Goal: Information Seeking & Learning: Learn about a topic

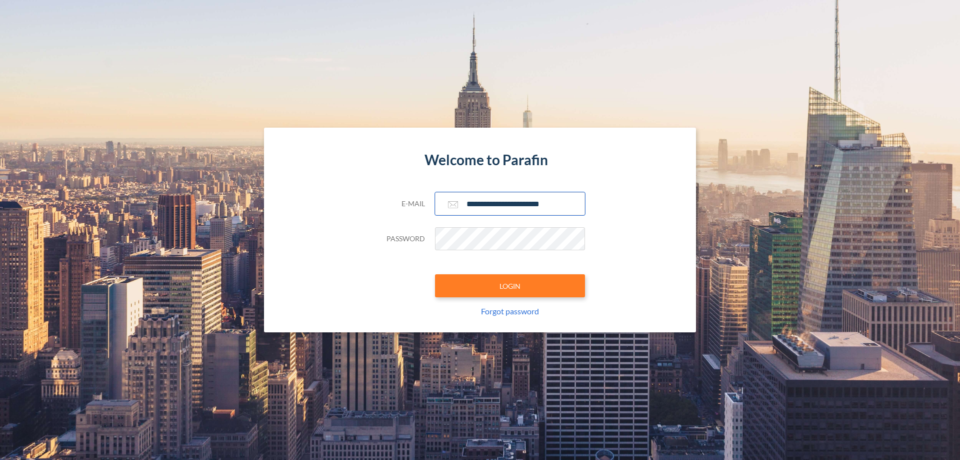
type input "**********"
click at [510, 286] on button "LOGIN" at bounding box center [510, 285] width 150 height 23
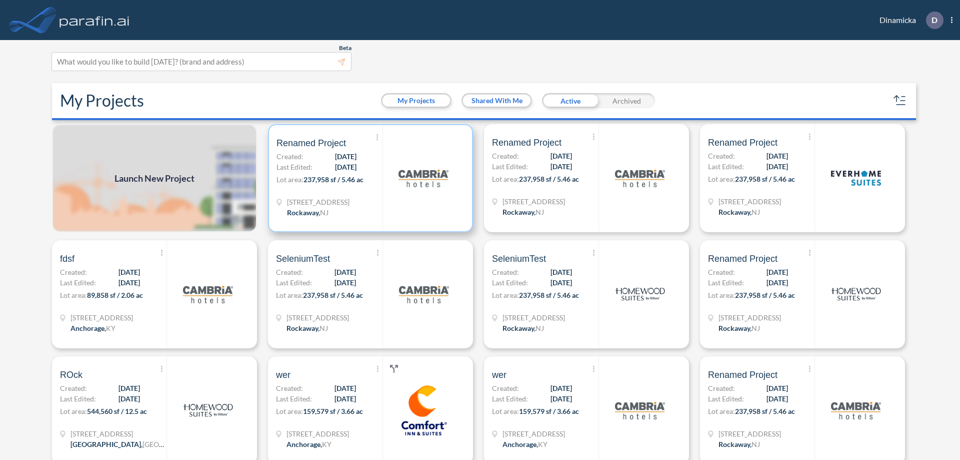
scroll to position [3, 0]
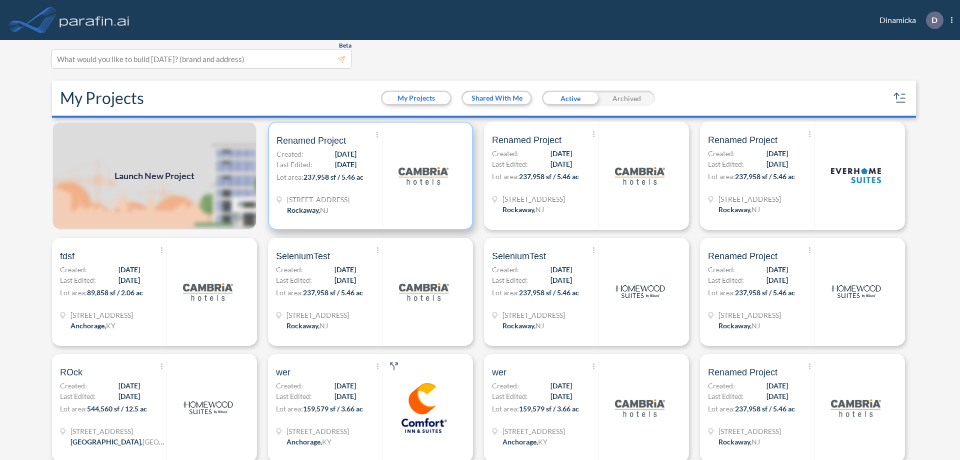
click at [369, 176] on p "Lot area: 237,958 sf / 5.46 ac" at bounding box center [330, 179] width 106 height 15
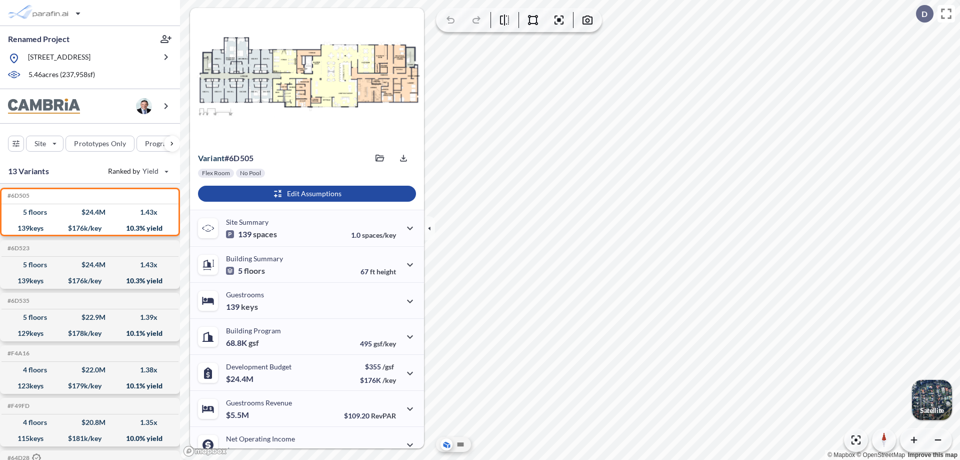
scroll to position [51, 0]
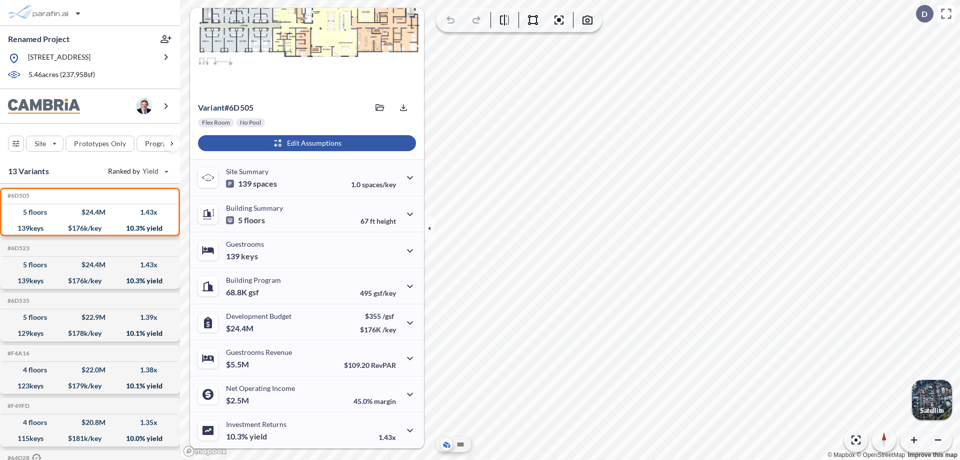
click at [306, 143] on div "button" at bounding box center [307, 143] width 218 height 16
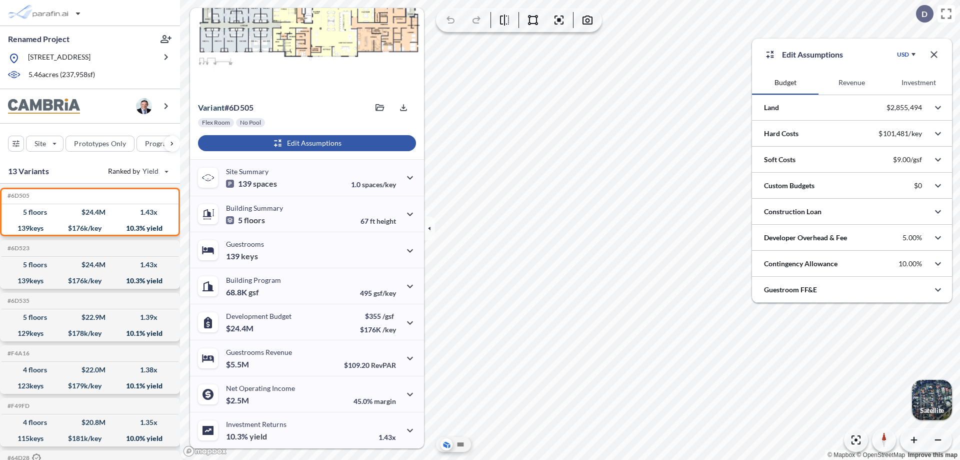
click at [919, 83] on button "Investment" at bounding box center [919, 83] width 67 height 24
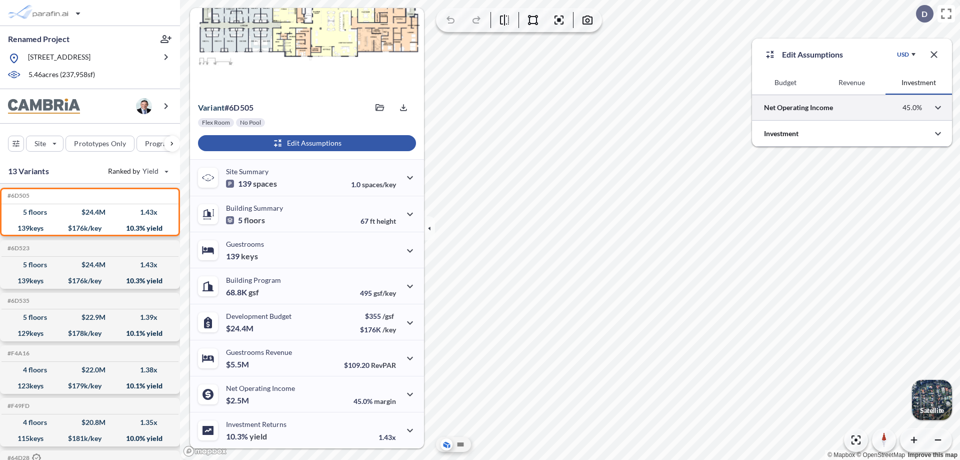
click at [852, 108] on div at bounding box center [852, 108] width 200 height 26
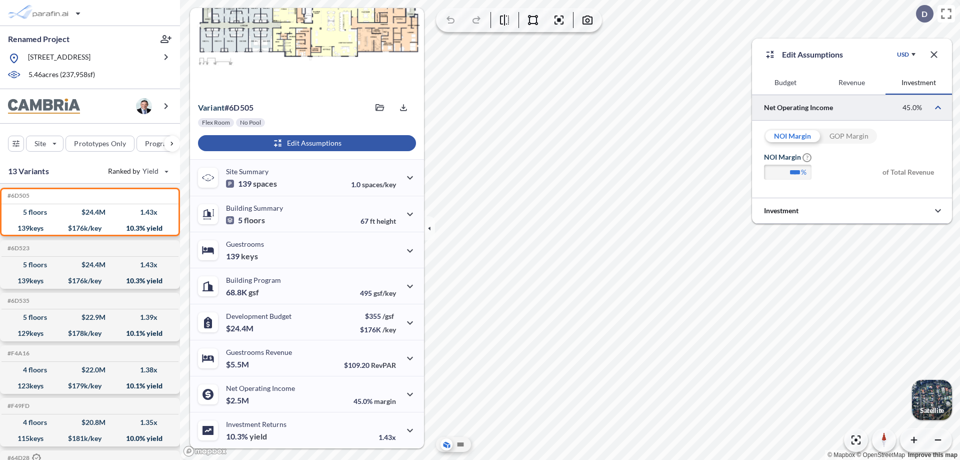
click at [849, 136] on div "GOP Margin" at bounding box center [849, 136] width 57 height 15
